Goal: Task Accomplishment & Management: Complete application form

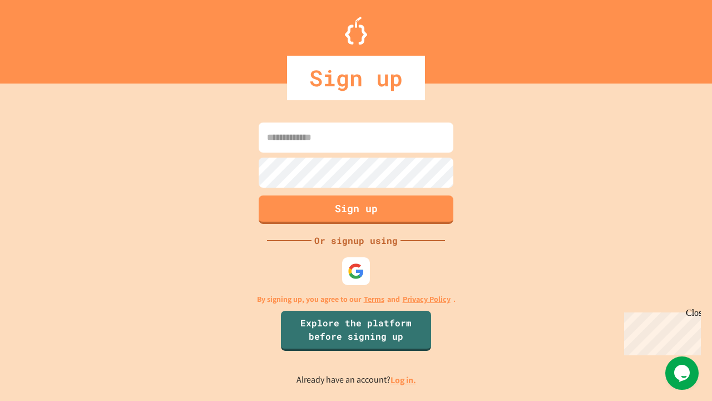
click at [404, 380] on link "Log in." at bounding box center [404, 380] width 26 height 12
